Goal: Contribute content: Add original content to the website for others to see

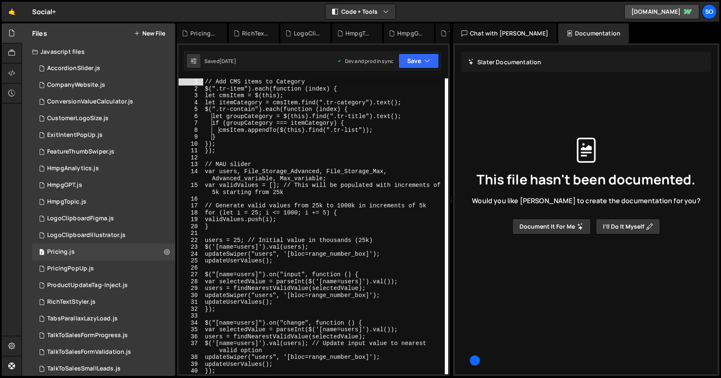
click at [156, 34] on button "New File" at bounding box center [149, 33] width 31 height 7
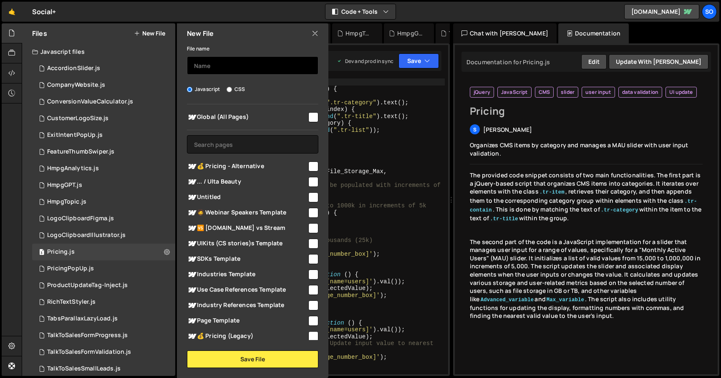
click at [232, 66] on input "text" at bounding box center [252, 65] width 131 height 18
type input "TableOfContents"
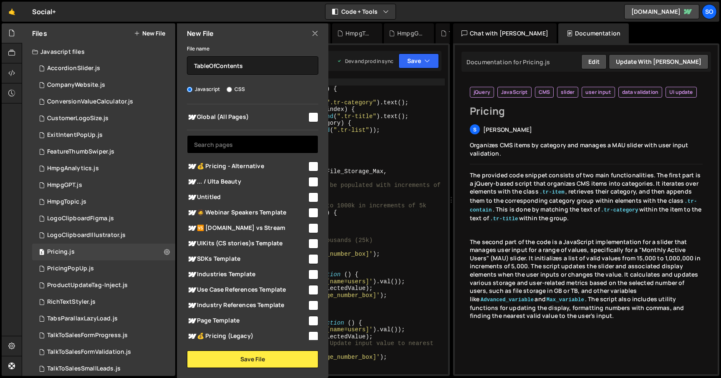
click at [252, 146] on input "text" at bounding box center [252, 144] width 131 height 18
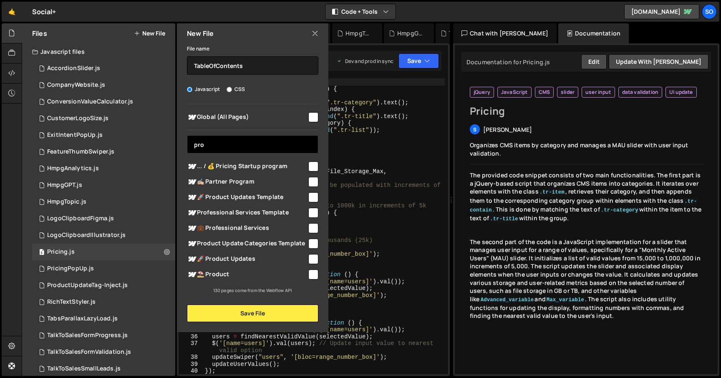
type input "pro"
click at [309, 196] on input "checkbox" at bounding box center [313, 197] width 10 height 10
checkbox input "true"
click at [253, 158] on div "Global (All Pages) pro 💰 Pricing - Alternative" at bounding box center [252, 199] width 151 height 190
click at [248, 144] on input "pro" at bounding box center [252, 144] width 131 height 18
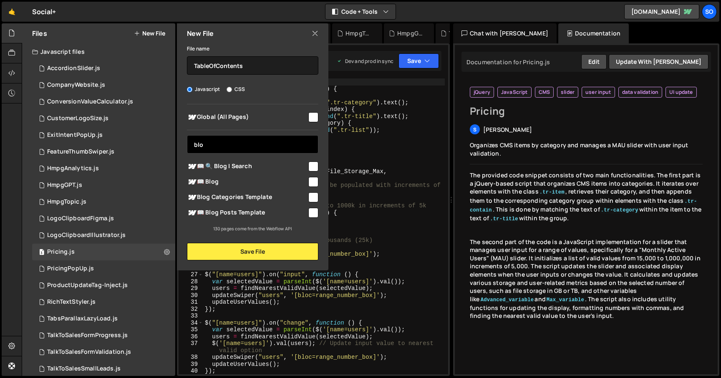
type input "blo"
click at [313, 213] on input "checkbox" at bounding box center [313, 213] width 10 height 10
checkbox input "true"
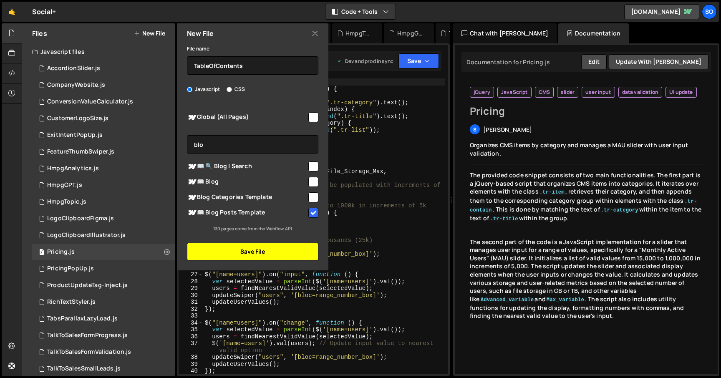
click at [259, 252] on button "Save File" at bounding box center [252, 252] width 131 height 18
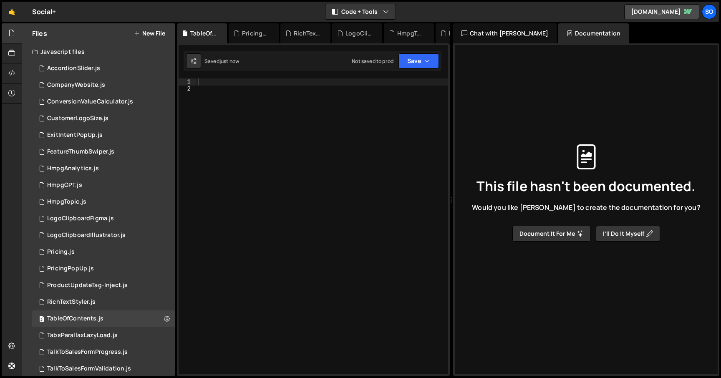
click at [239, 103] on div at bounding box center [322, 233] width 252 height 310
click at [217, 82] on div at bounding box center [322, 233] width 252 height 310
paste textarea "</script>"
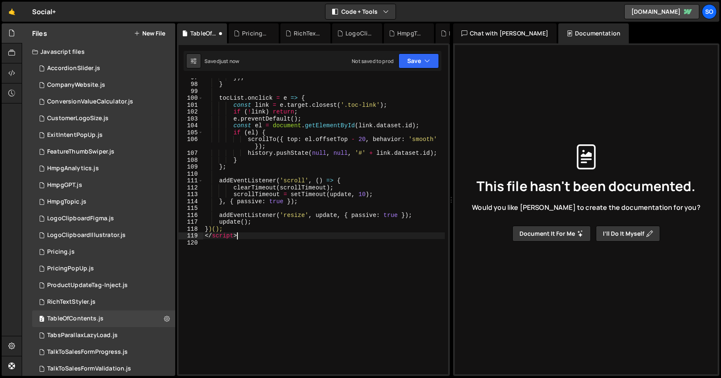
type textarea "</script>"
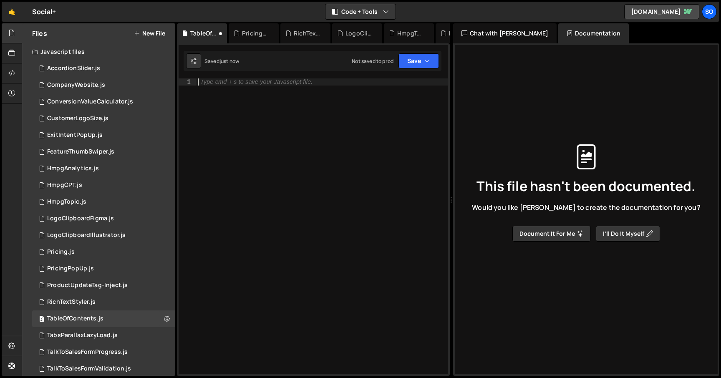
paste textarea "</script>"
type textarea "</script>"
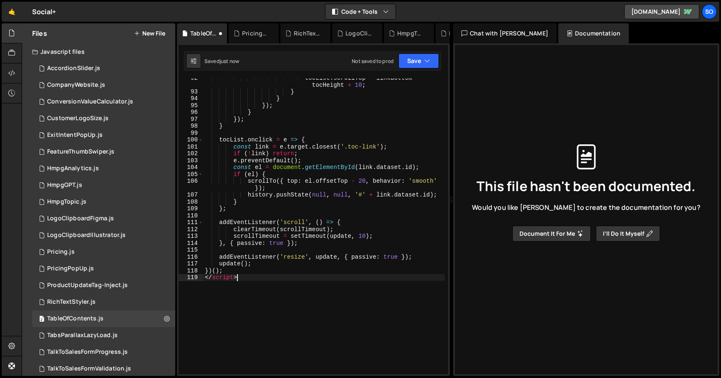
scroll to position [792, 0]
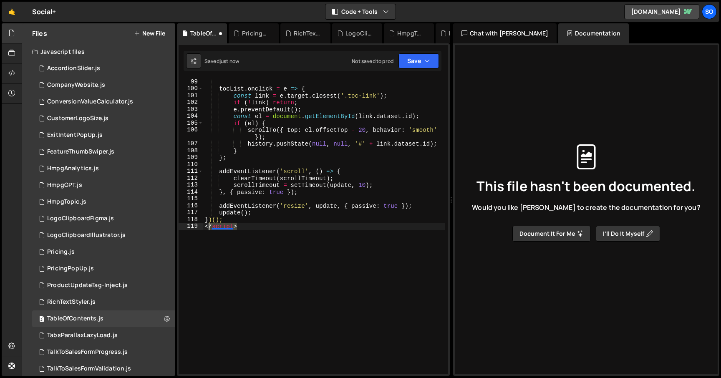
drag, startPoint x: 219, startPoint y: 227, endPoint x: 182, endPoint y: 227, distance: 37.1
click at [182, 227] on div "</script> 99 100 101 102 103 104 105 106 107 108 109 110 111 112 113 114 115 11…" at bounding box center [314, 226] width 270 height 296
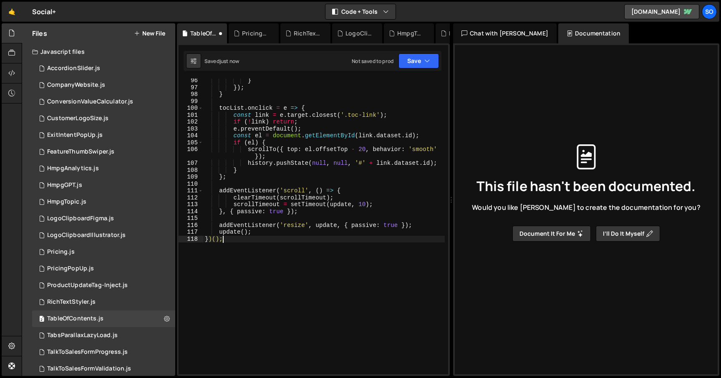
scroll to position [0, 0]
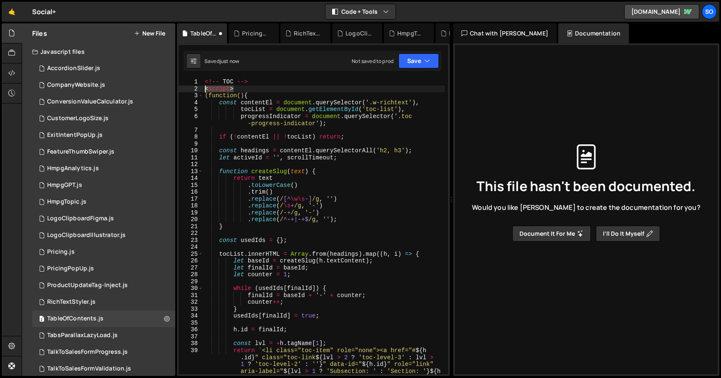
drag, startPoint x: 198, startPoint y: 86, endPoint x: 183, endPoint y: 77, distance: 17.2
click at [183, 77] on div "XXXXXXXXXXXXXXXXXXXXXXXXXXXXXXXXXXXXXXXXXXXXXXXXXXXXXXXXXXXXXXXXXXXXXXXXXXXXXXX…" at bounding box center [313, 209] width 273 height 333
type textarea "<!-- TOC --> <script>"
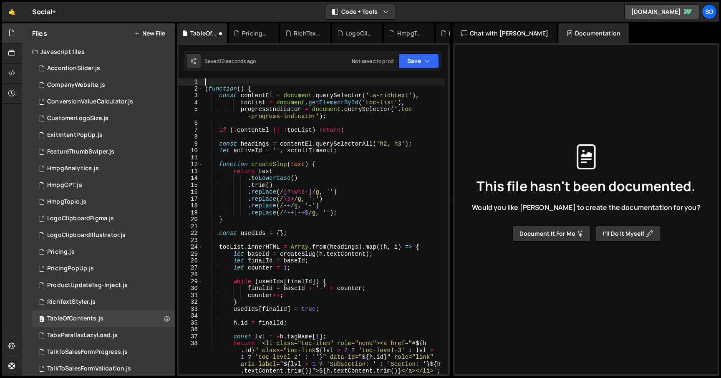
type textarea "(function() {"
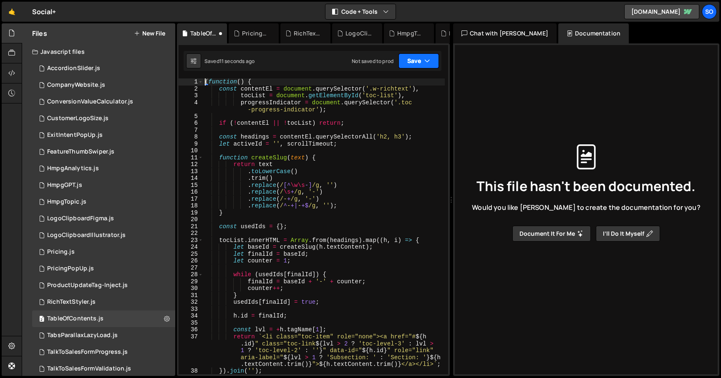
click at [425, 58] on icon "button" at bounding box center [427, 61] width 6 height 8
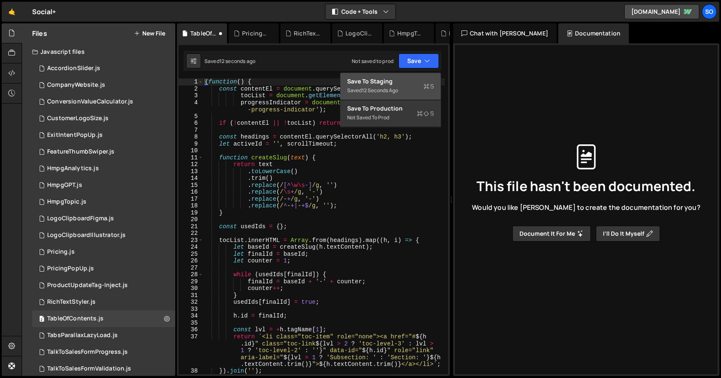
click at [397, 90] on div "12 seconds ago" at bounding box center [380, 90] width 36 height 7
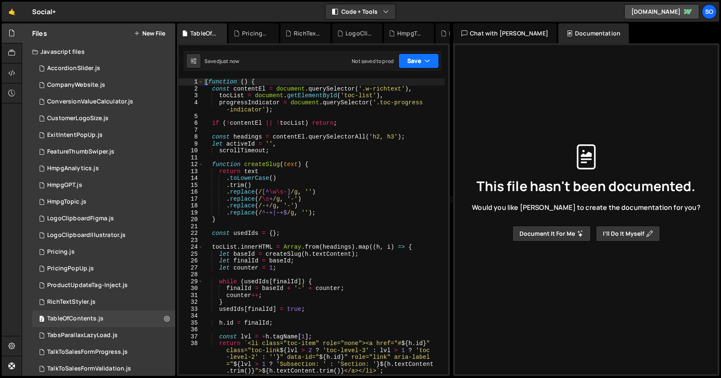
click at [415, 61] on button "Save" at bounding box center [418, 60] width 40 height 15
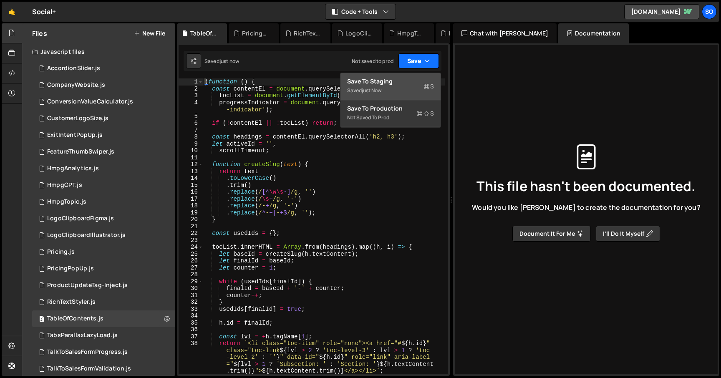
click at [420, 60] on button "Save" at bounding box center [418, 60] width 40 height 15
